Goal: Task Accomplishment & Management: Complete application form

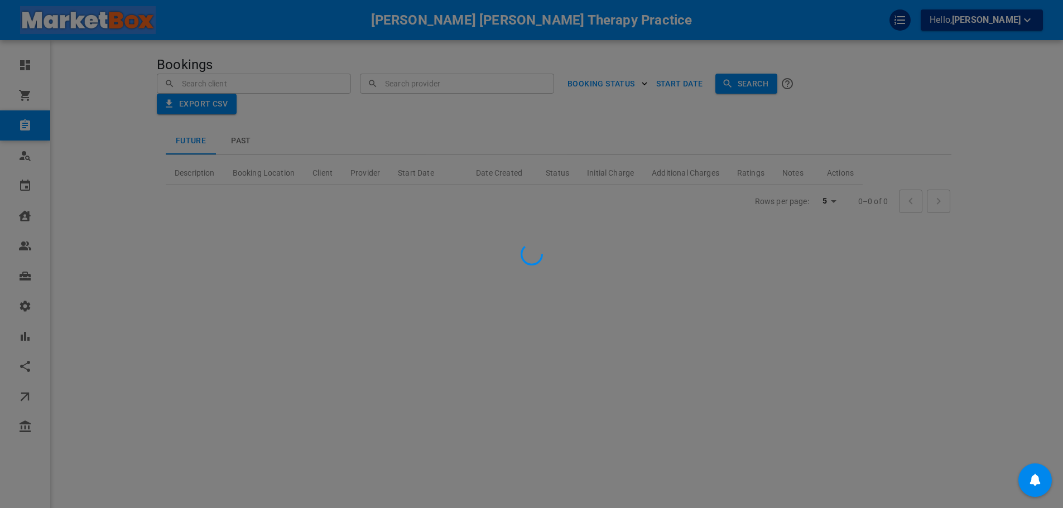
click at [1012, 23] on div at bounding box center [531, 254] width 1063 height 508
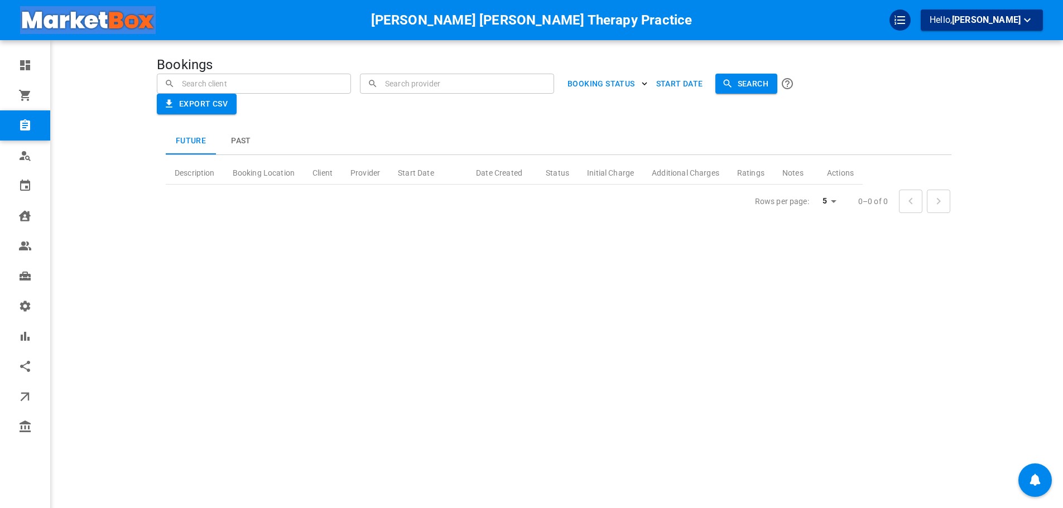
click at [992, 18] on span "[PERSON_NAME]" at bounding box center [986, 20] width 69 height 11
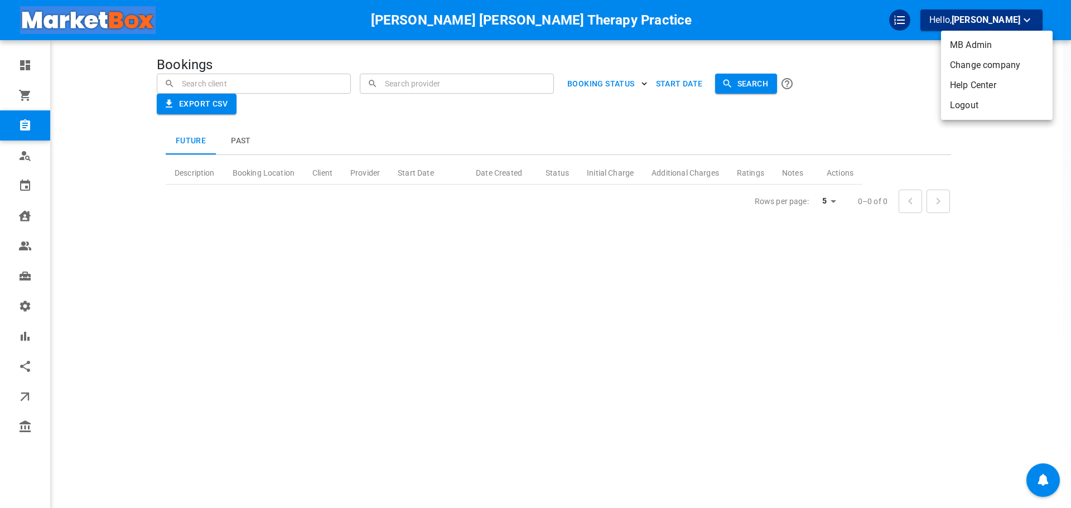
click at [979, 68] on li "Change company" at bounding box center [997, 65] width 112 height 20
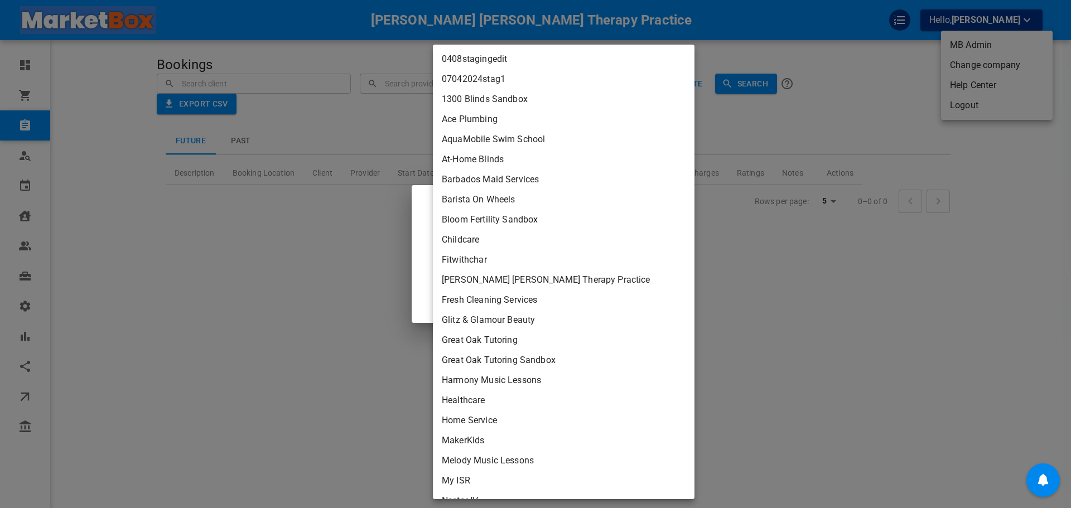
click at [585, 262] on body "Frasier Crane Therapy Practice Hello, Omar Tahir Dashboard Orders Bookings Who …" at bounding box center [535, 288] width 1071 height 577
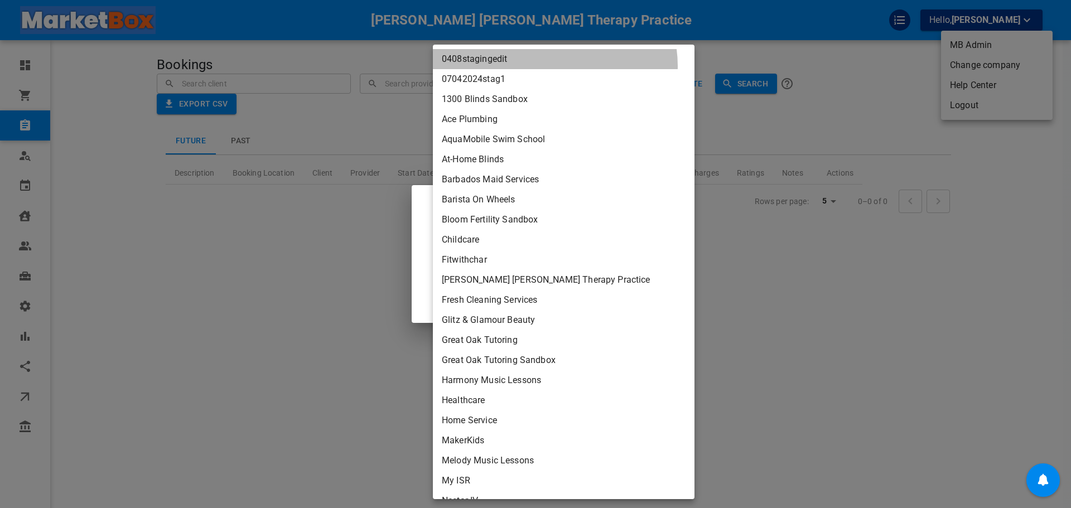
click at [554, 66] on li "0408stagingedit" at bounding box center [564, 59] width 262 height 20
type input "afa10883-74e9-4dc9-81cf-83e22e43d36c"
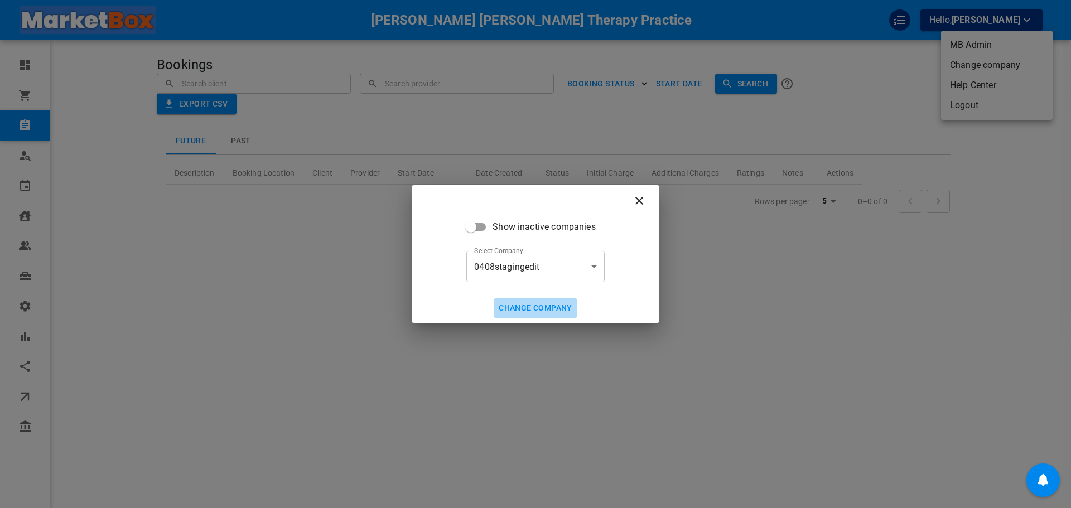
click at [575, 306] on button "Change company" at bounding box center [535, 308] width 83 height 21
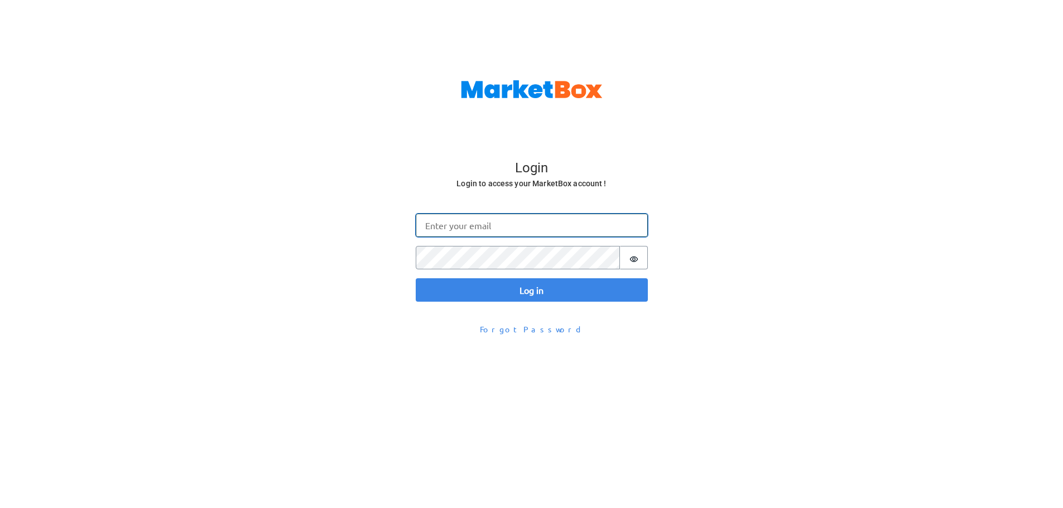
type input "[EMAIL_ADDRESS][DOMAIN_NAME]"
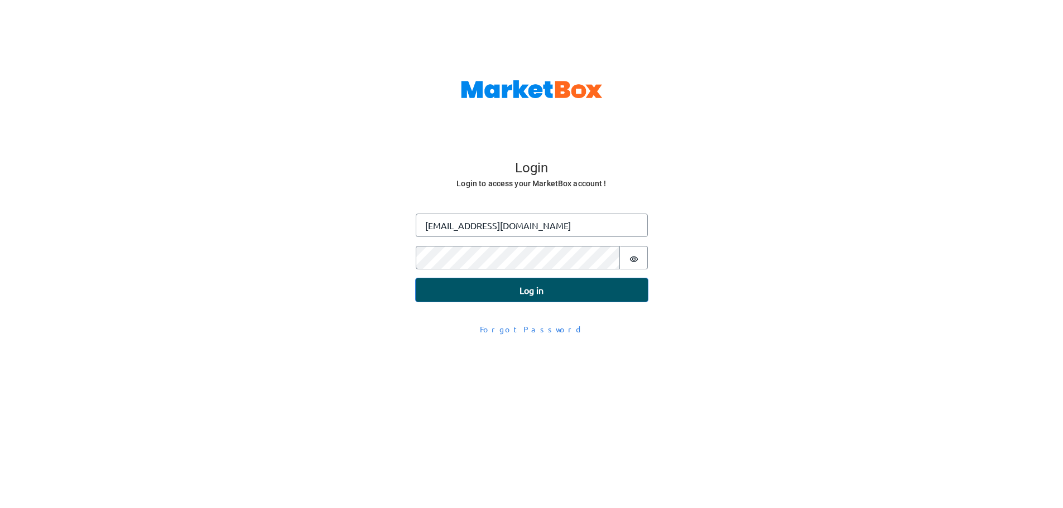
click at [555, 289] on button "Log in" at bounding box center [532, 289] width 232 height 23
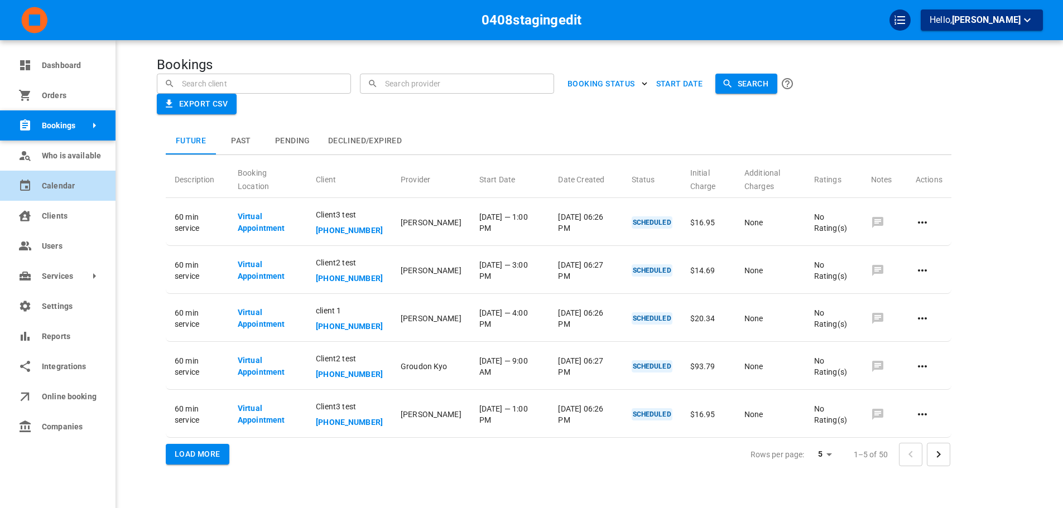
click at [45, 181] on span "Calendar" at bounding box center [70, 186] width 57 height 12
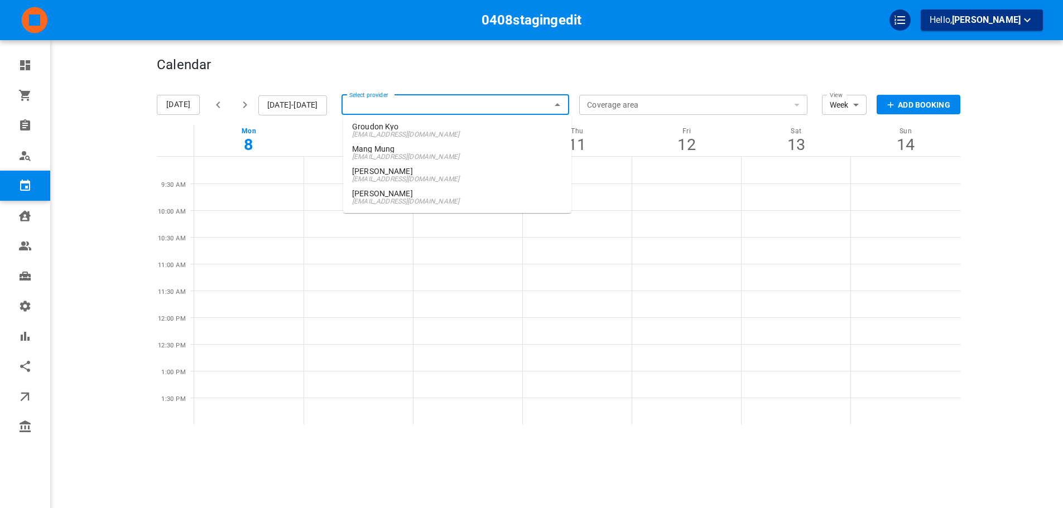
click at [380, 109] on input "Select provider" at bounding box center [455, 105] width 228 height 25
click at [415, 149] on p "Mang Mung" at bounding box center [457, 149] width 210 height 8
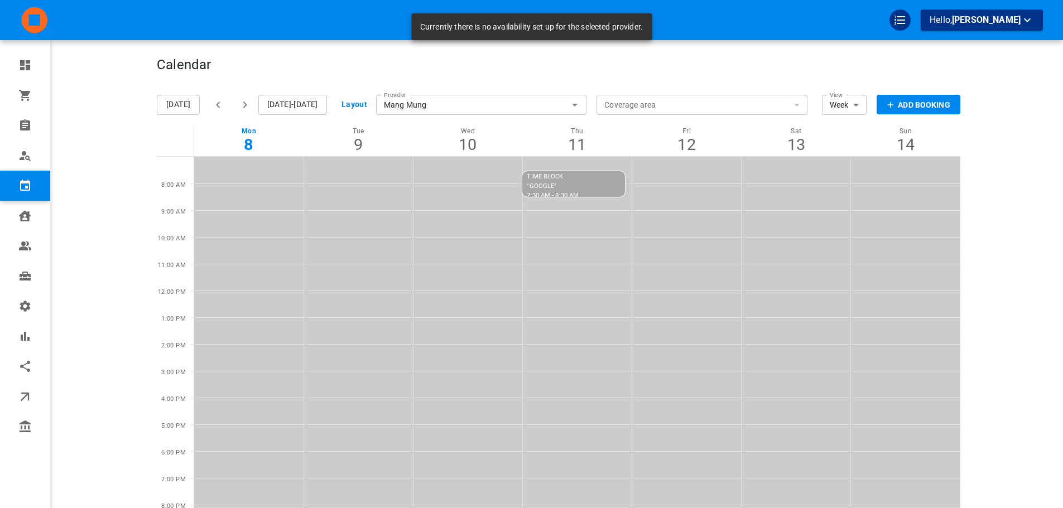
click at [958, 98] on button "Add Booking" at bounding box center [918, 105] width 84 height 20
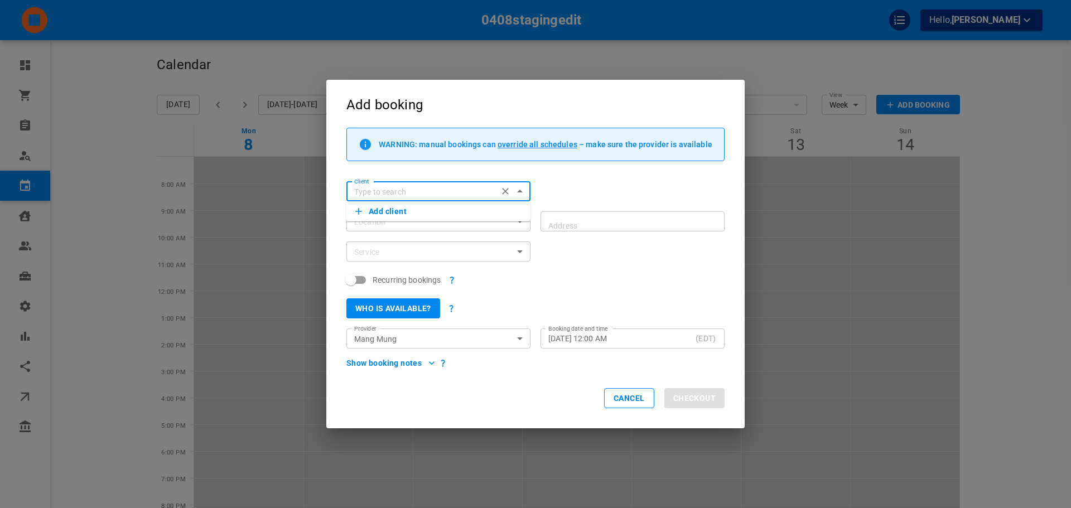
click at [426, 217] on button "Add client" at bounding box center [438, 212] width 166 height 16
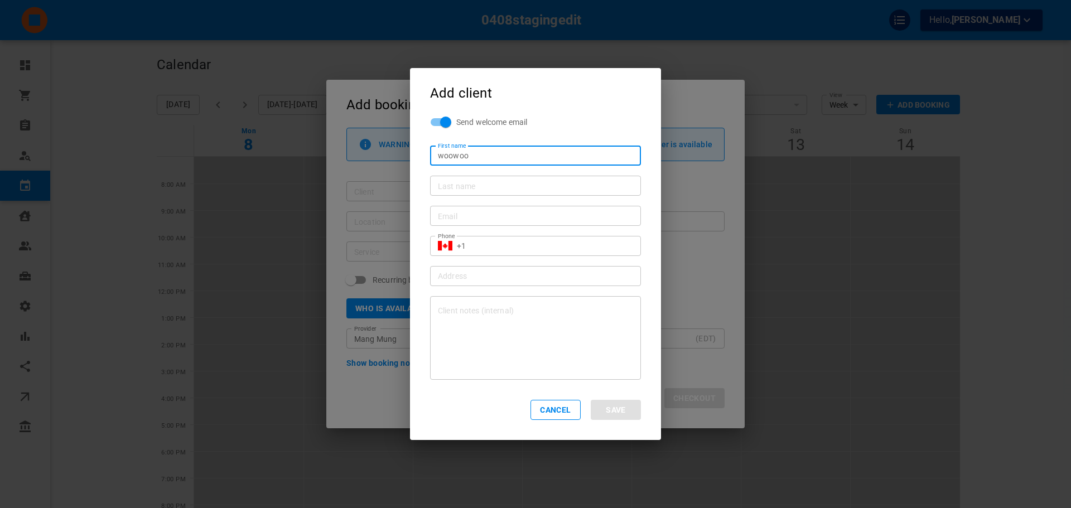
type input "Woowoo"
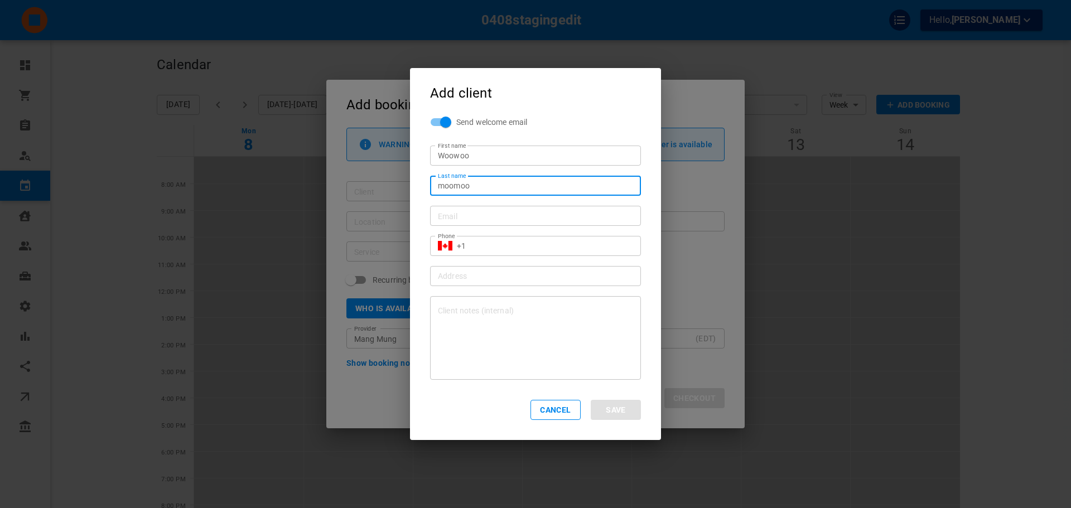
type input "Moomoo"
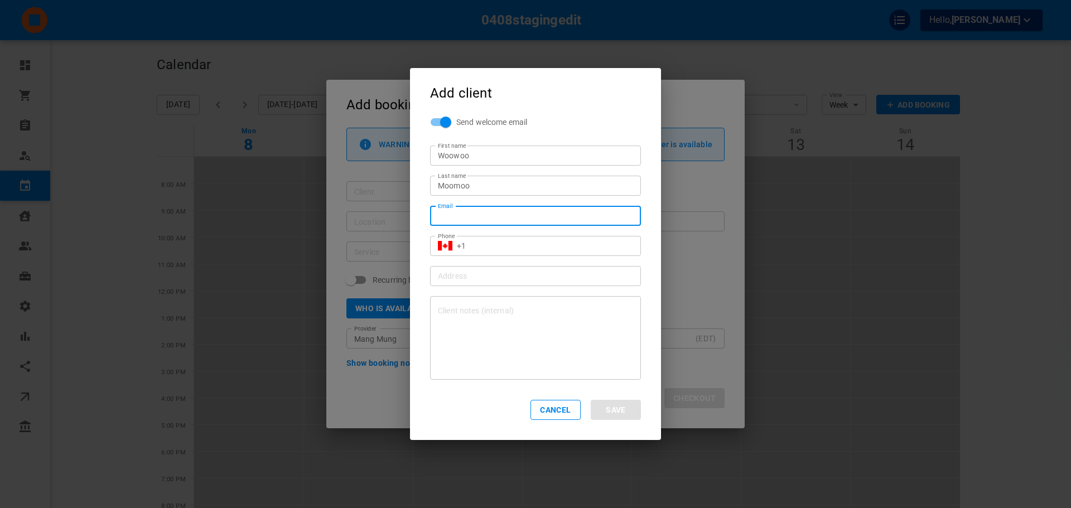
click at [515, 216] on input "Email" at bounding box center [535, 215] width 195 height 11
click at [480, 220] on input "[PERSON_NAME][EMAIL_ADDRESS][DOMAIN_NAME]" at bounding box center [535, 215] width 195 height 11
type input "[PERSON_NAME][EMAIL_ADDRESS][DOMAIN_NAME]"
click at [481, 244] on input "+1" at bounding box center [545, 245] width 176 height 11
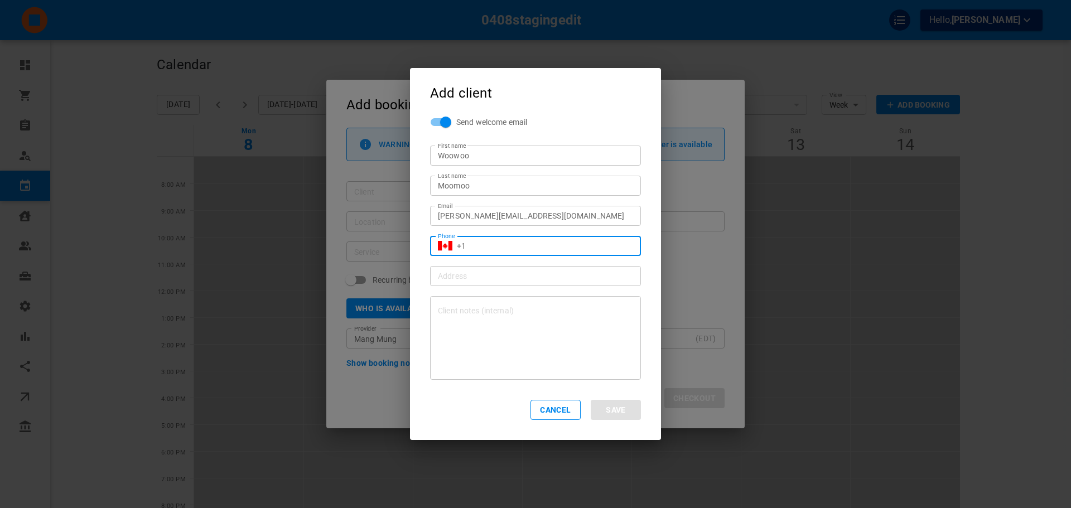
type input "[PHONE_NUMBER]"
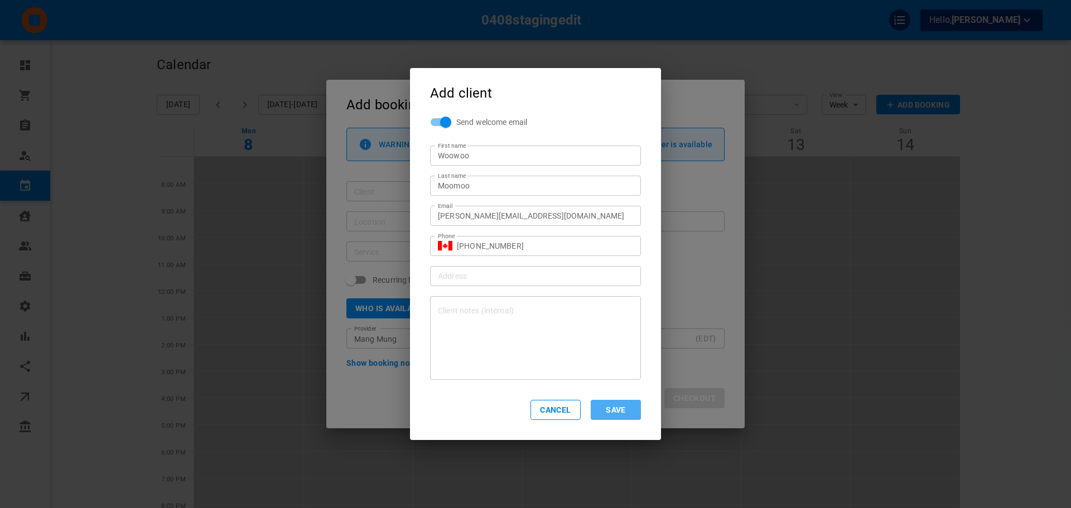
click at [620, 412] on button "Save" at bounding box center [616, 410] width 50 height 20
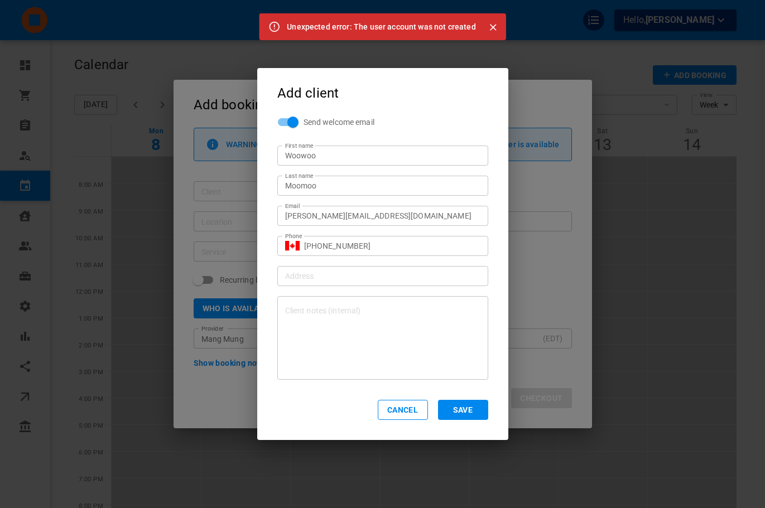
click at [458, 412] on button "Save" at bounding box center [463, 410] width 50 height 20
click at [479, 414] on button "Save" at bounding box center [463, 410] width 50 height 20
click at [612, 253] on div "Add client Send welcome email First name [PERSON_NAME] First name Last name [PE…" at bounding box center [382, 254] width 765 height 508
type input "+1"
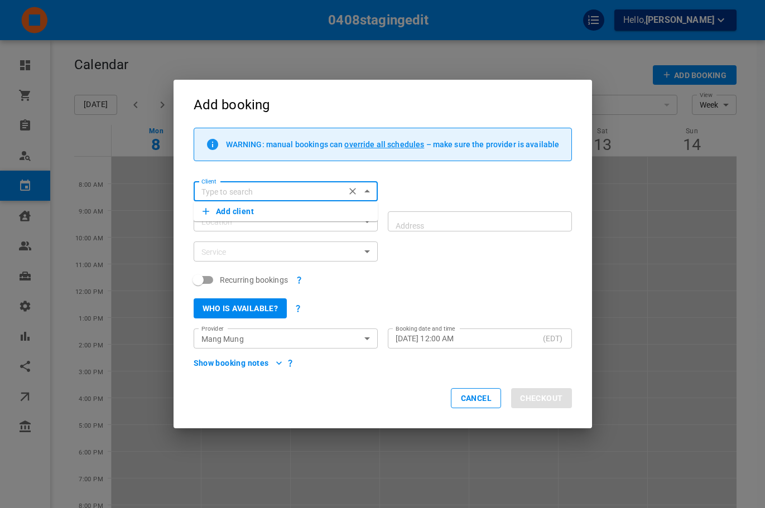
click at [612, 253] on div "Add booking WARNING: manual bookings can override all schedules – make sure the…" at bounding box center [382, 254] width 765 height 508
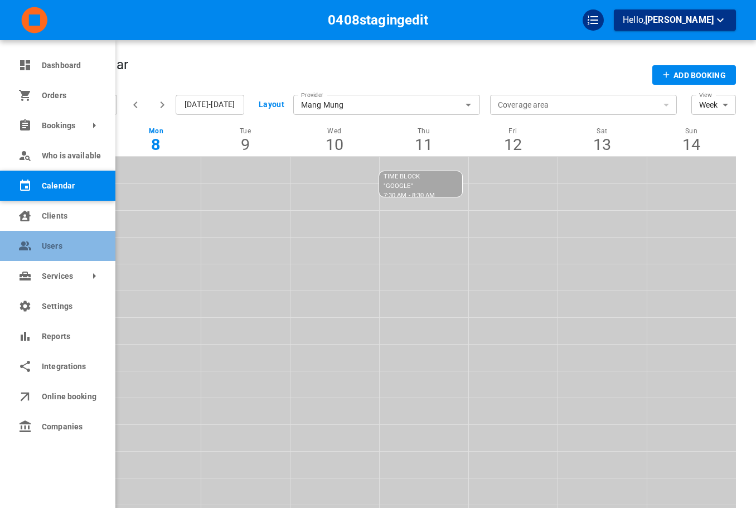
click at [27, 242] on icon at bounding box center [24, 245] width 13 height 13
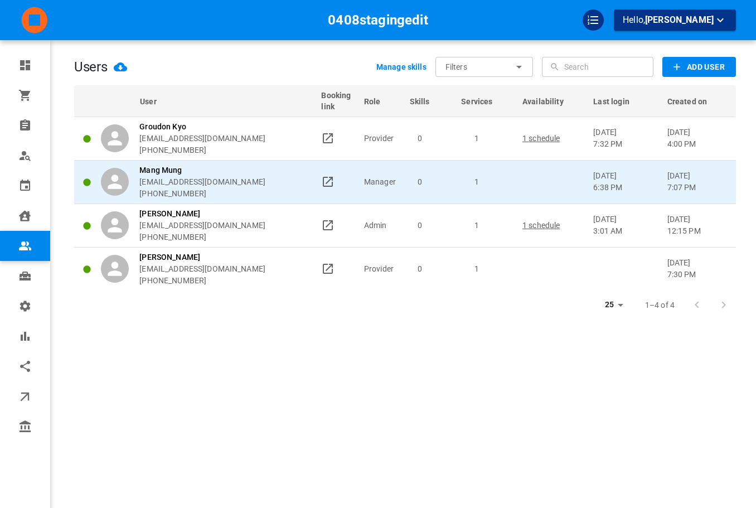
click at [430, 182] on p "0" at bounding box center [420, 182] width 42 height 12
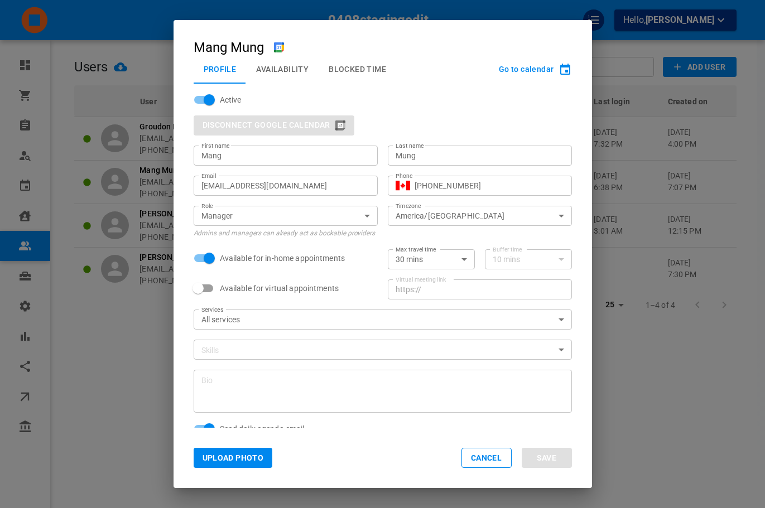
drag, startPoint x: 750, startPoint y: 186, endPoint x: 721, endPoint y: 76, distance: 113.8
click at [750, 185] on div "Mang Mung Profile Availability Blocked Time Go to calendar Active Disconnect Go…" at bounding box center [382, 254] width 765 height 508
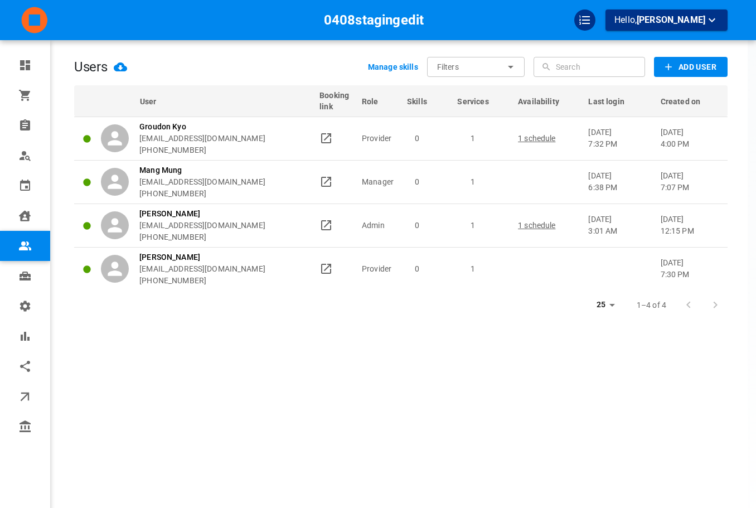
click at [712, 62] on span "Add User" at bounding box center [698, 67] width 38 height 14
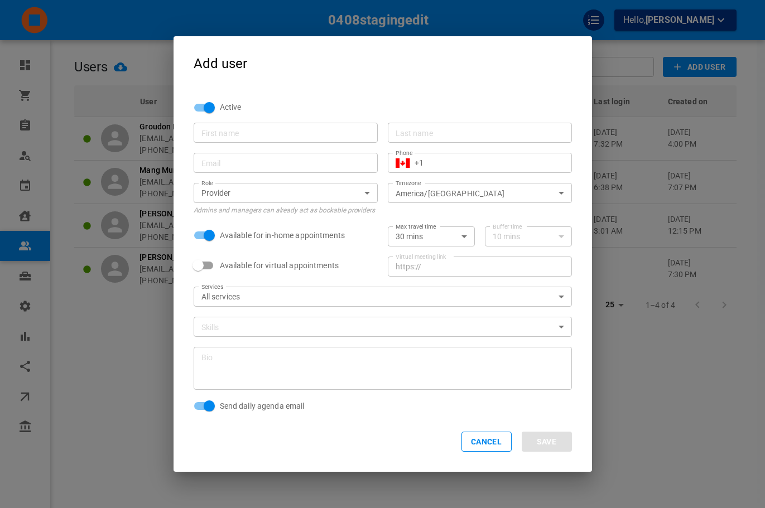
click at [338, 143] on div "First name" at bounding box center [286, 133] width 184 height 20
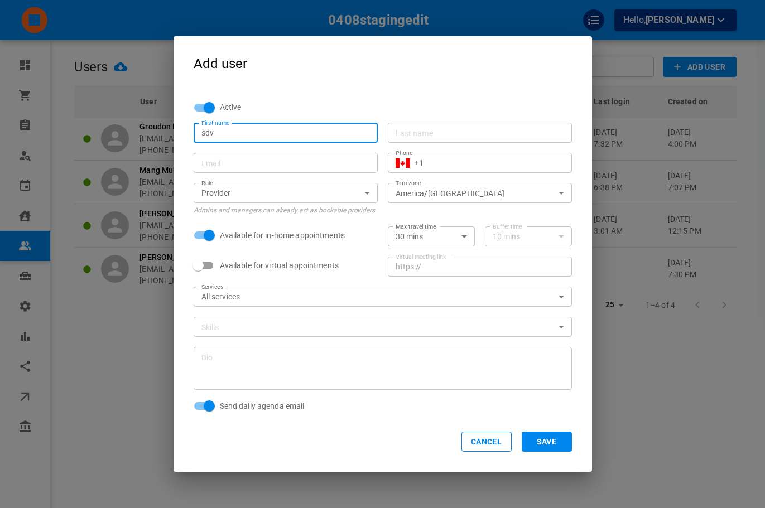
type input "Sdv"
click at [451, 124] on div "Last name" at bounding box center [480, 133] width 184 height 20
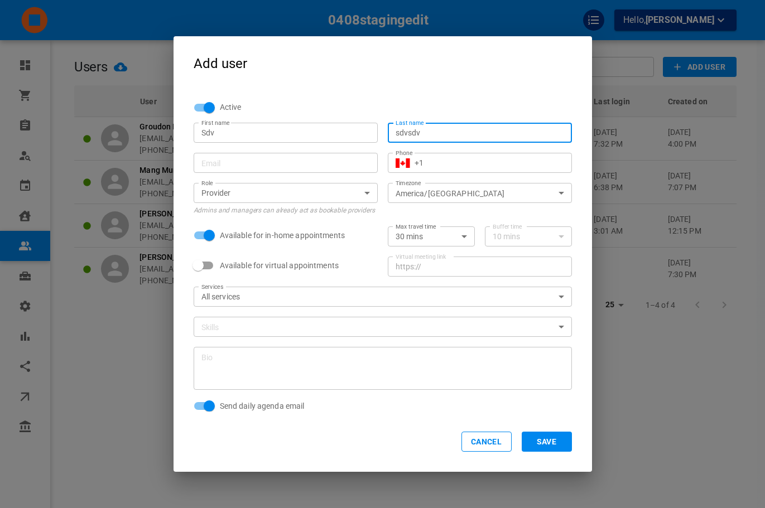
type input "Sdvsdv"
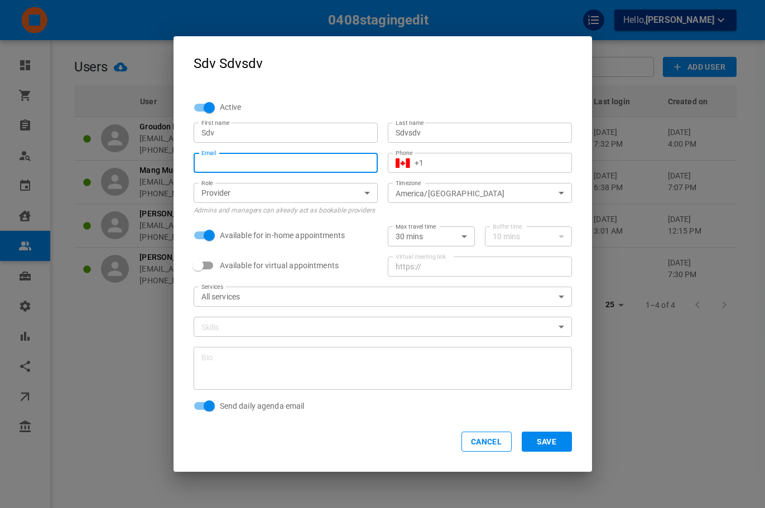
click at [331, 168] on input "Email" at bounding box center [285, 162] width 168 height 11
type input "[PERSON_NAME][EMAIL_ADDRESS][DOMAIN_NAME]"
click at [450, 171] on div "​ +1 Phone" at bounding box center [480, 163] width 184 height 20
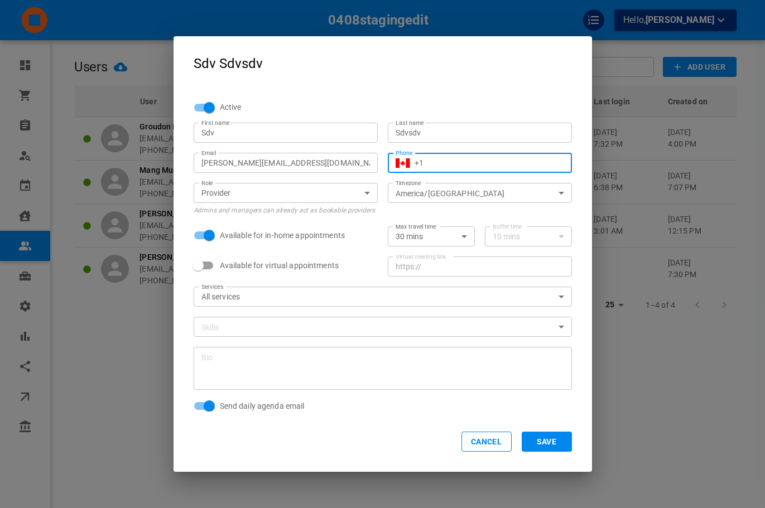
click at [477, 169] on div "​ +1 Phone" at bounding box center [480, 163] width 184 height 20
click at [477, 165] on input "+1" at bounding box center [488, 162] width 149 height 11
type input "[PHONE_NUMBER]"
click at [544, 438] on button "Save" at bounding box center [547, 442] width 50 height 20
